Goal: Task Accomplishment & Management: Complete application form

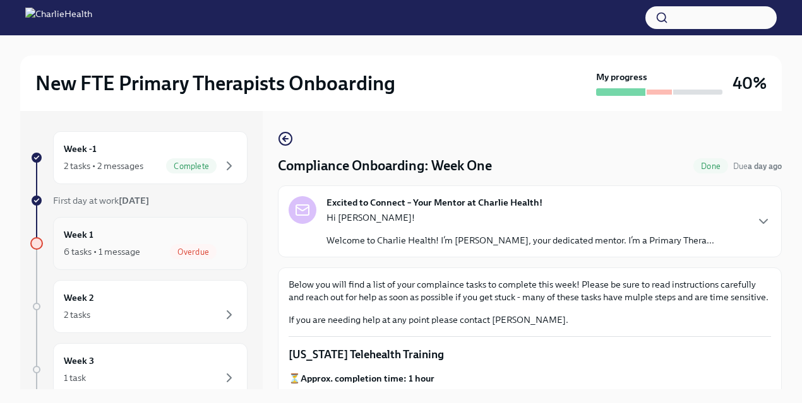
click at [199, 244] on div "Overdue" at bounding box center [193, 251] width 47 height 15
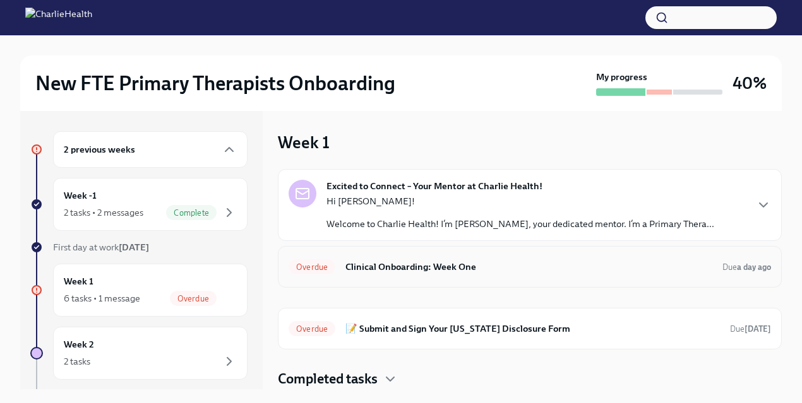
click at [406, 276] on div "Overdue Clinical Onboarding: Week One Due a day ago" at bounding box center [529, 267] width 482 height 20
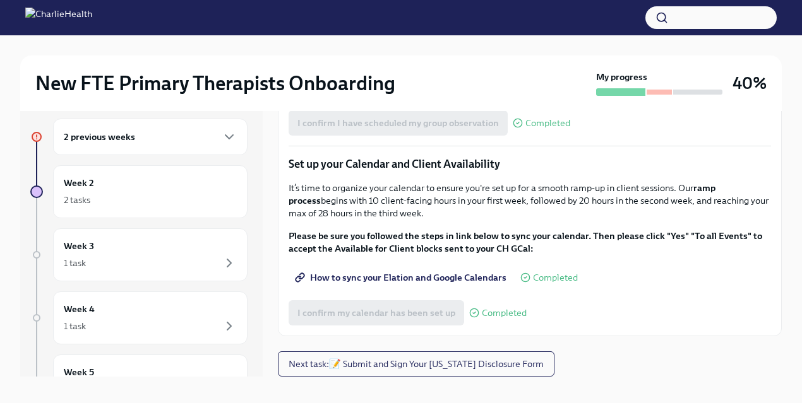
scroll to position [12, 0]
click at [413, 365] on span "Next task : 📝 Submit and Sign Your [US_STATE] Disclosure Form" at bounding box center [415, 365] width 255 height 13
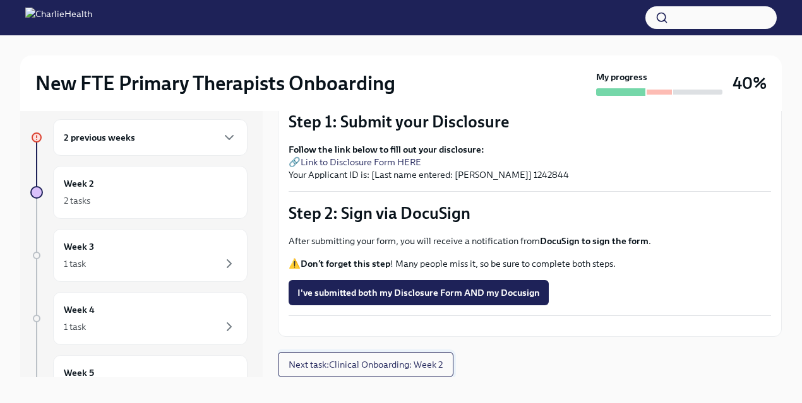
scroll to position [135, 0]
click at [413, 365] on span "Next task : Clinical Onboarding: Week 2" at bounding box center [365, 365] width 154 height 13
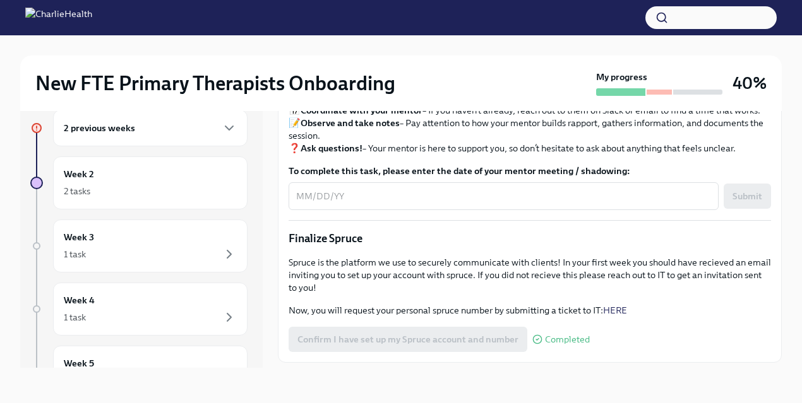
scroll to position [1135, 0]
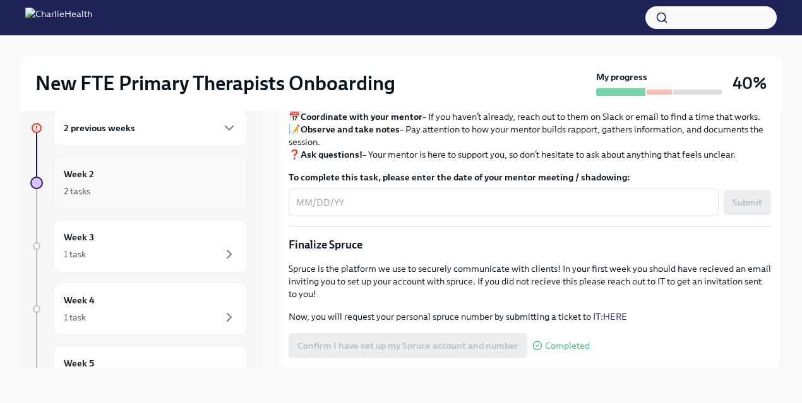
click at [179, 184] on div "2 tasks" at bounding box center [150, 191] width 173 height 15
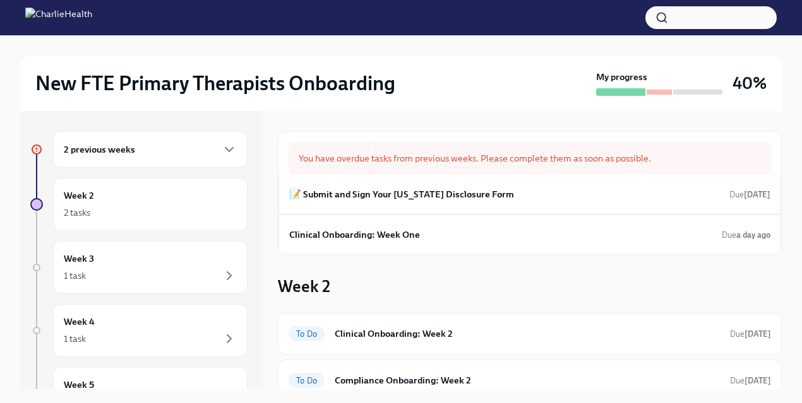
scroll to position [12, 0]
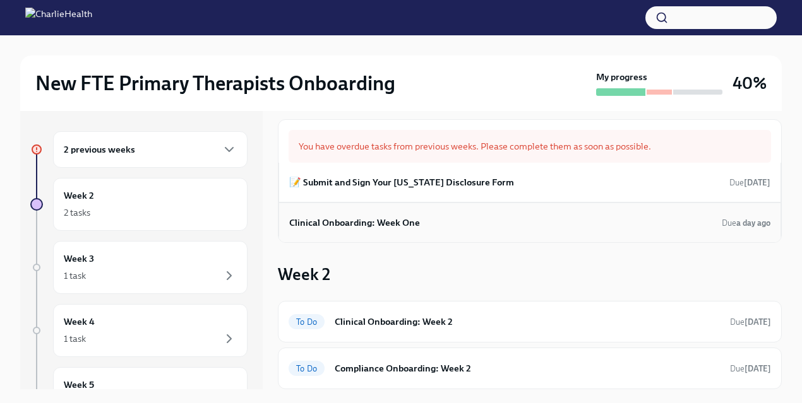
click at [336, 223] on h6 "Clinical Onboarding: Week One" at bounding box center [354, 223] width 131 height 14
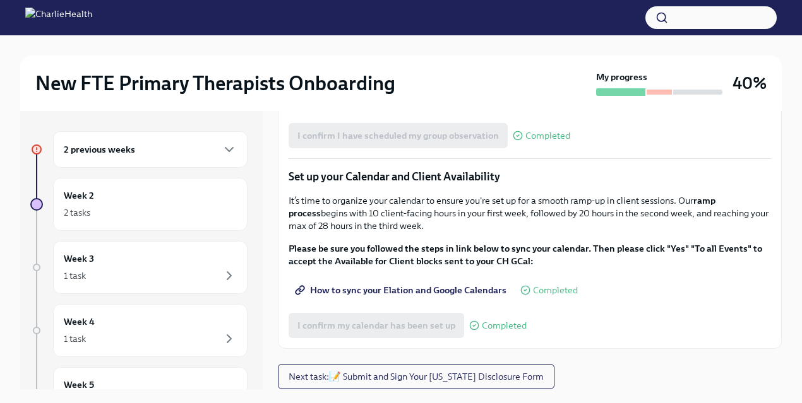
click at [198, 141] on div "2 previous weeks" at bounding box center [150, 149] width 194 height 37
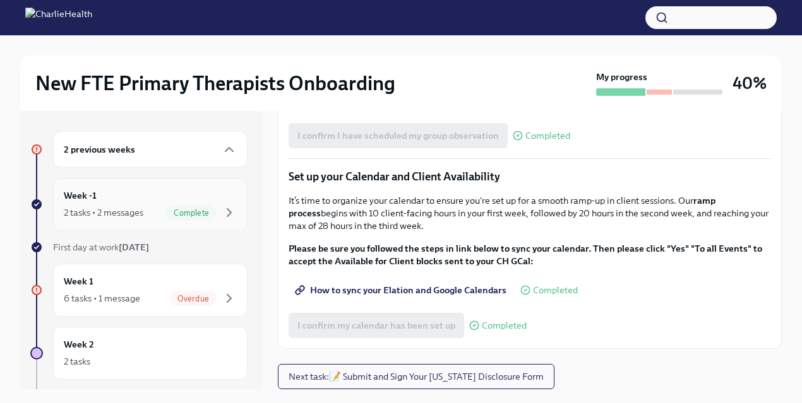
click at [163, 186] on div "Week -1 2 tasks • 2 messages Complete" at bounding box center [150, 204] width 194 height 53
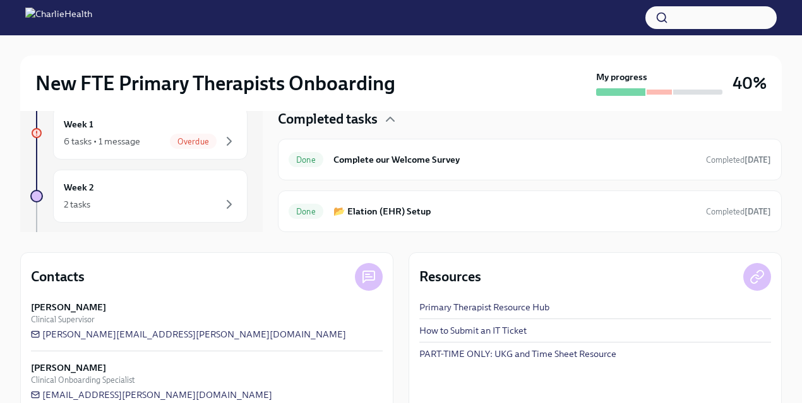
scroll to position [181, 0]
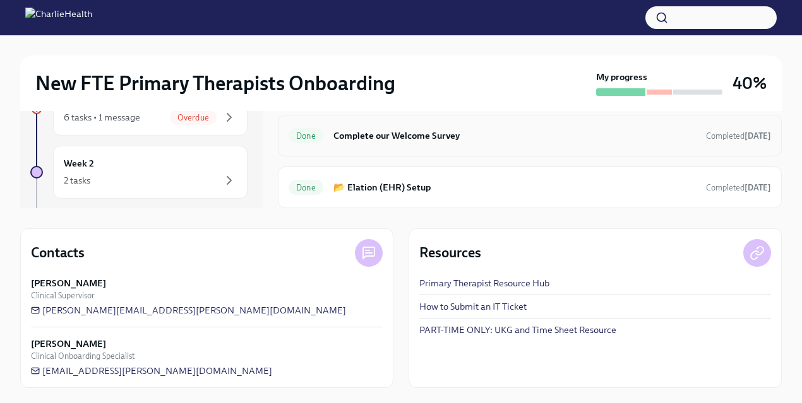
click at [412, 139] on h6 "Complete our Welcome Survey" at bounding box center [514, 136] width 362 height 14
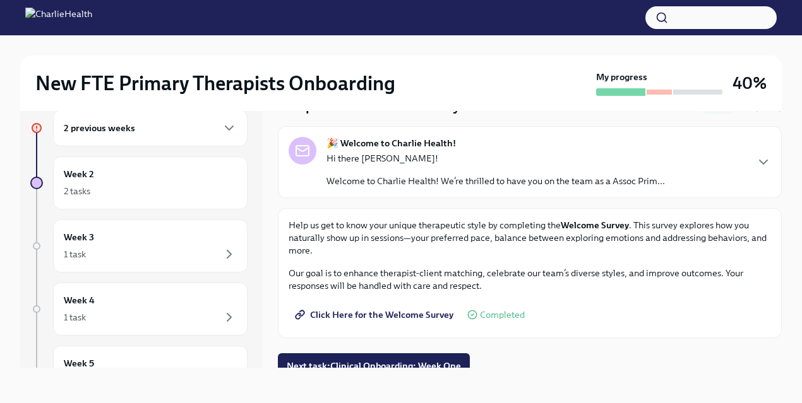
scroll to position [49, 0]
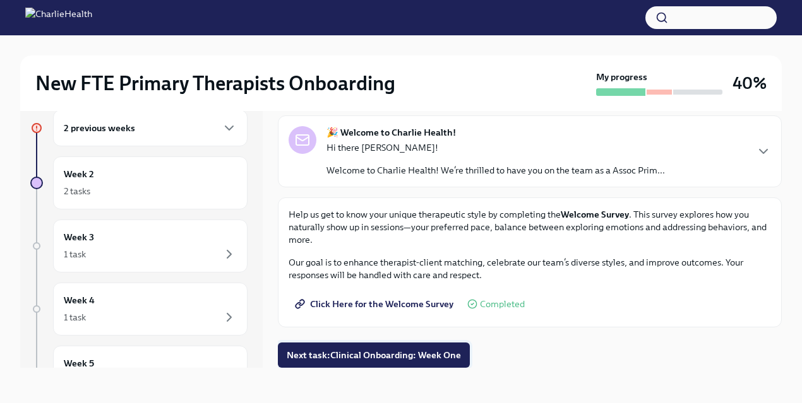
click at [400, 343] on button "Next task : Clinical Onboarding: Week One" at bounding box center [374, 355] width 192 height 25
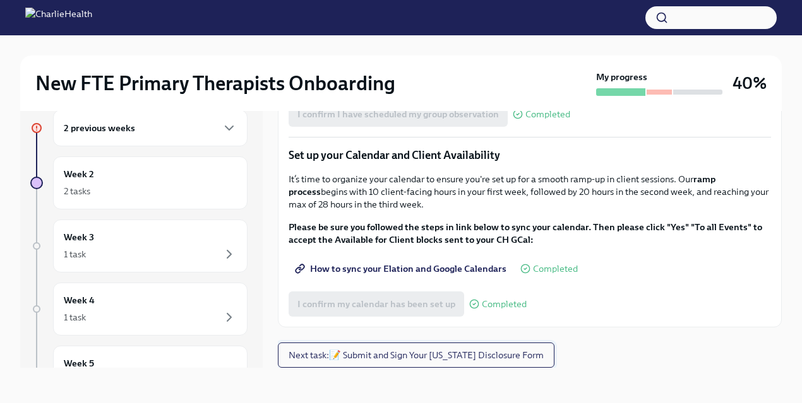
scroll to position [1829, 0]
click at [403, 359] on span "Next task : 📝 Submit and Sign Your [US_STATE] Disclosure Form" at bounding box center [415, 355] width 255 height 13
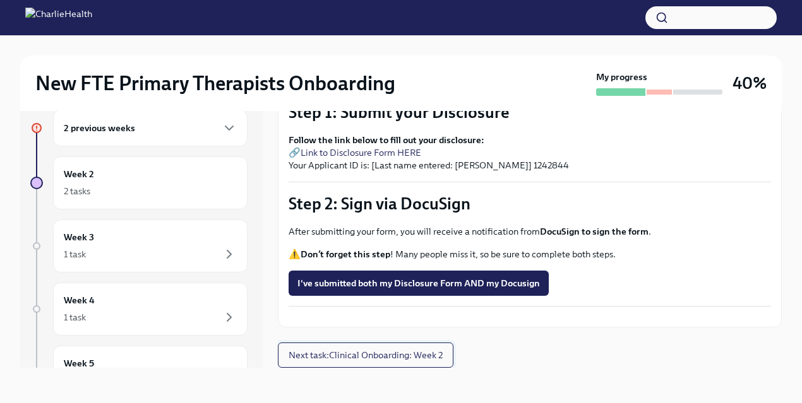
scroll to position [135, 0]
